Goal: Obtain resource: Obtain resource

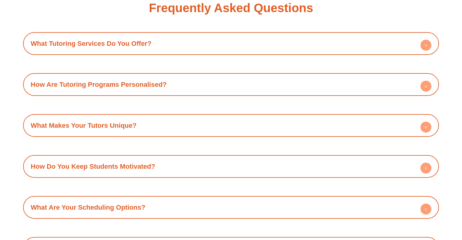
scroll to position [2592, 0]
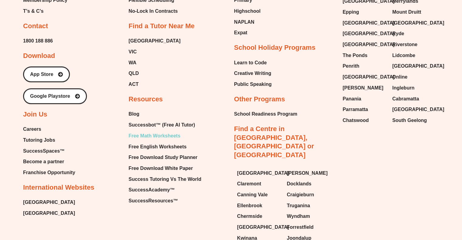
click at [174, 132] on span "Free Math Worksheets" at bounding box center [154, 136] width 52 height 9
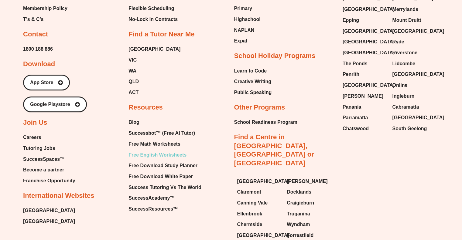
click at [153, 151] on span "Free English Worksheets" at bounding box center [157, 155] width 58 height 9
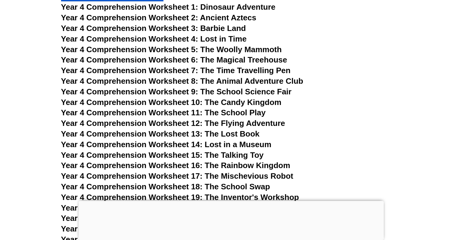
scroll to position [2599, 0]
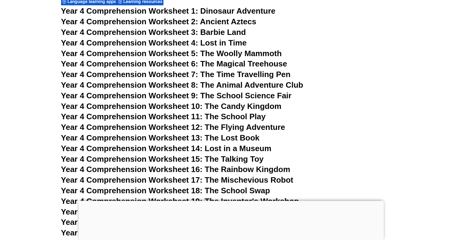
click at [220, 172] on span "Year 4 Comprehension Worksheet 16: The Rainbow Kingdom" at bounding box center [175, 169] width 229 height 9
click at [225, 191] on span "Year 4 Comprehension Worksheet 18: The School Swap" at bounding box center [165, 190] width 209 height 9
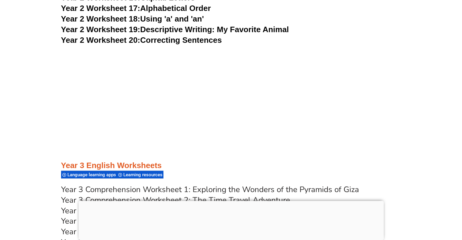
scroll to position [1758, 0]
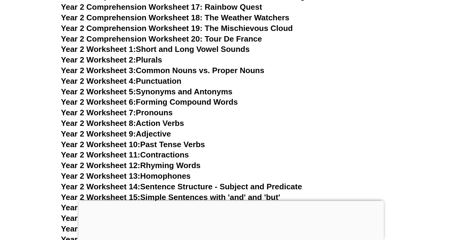
click at [236, 29] on span "Year 2 Comprehension Worksheet 19: The Mischievous Cloud" at bounding box center [177, 28] width 232 height 9
